Goal: Transaction & Acquisition: Purchase product/service

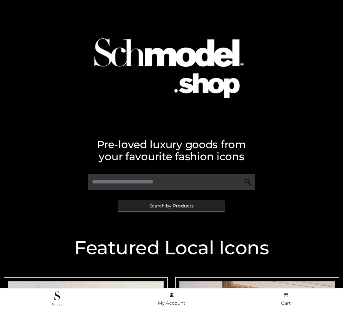
click at [171, 206] on span "Search by Products" at bounding box center [171, 206] width 44 height 5
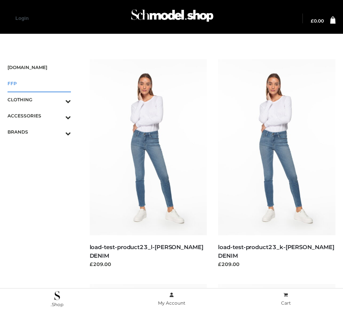
click at [39, 83] on span "FFP" at bounding box center [39, 83] width 63 height 9
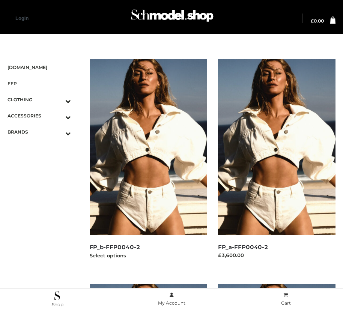
click at [148, 164] on img at bounding box center [148, 147] width 117 height 176
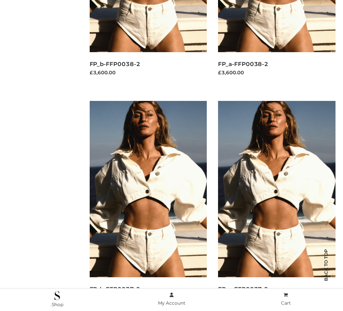
click at [148, 206] on img at bounding box center [148, 189] width 117 height 176
